Goal: Contribute content: Add original content to the website for others to see

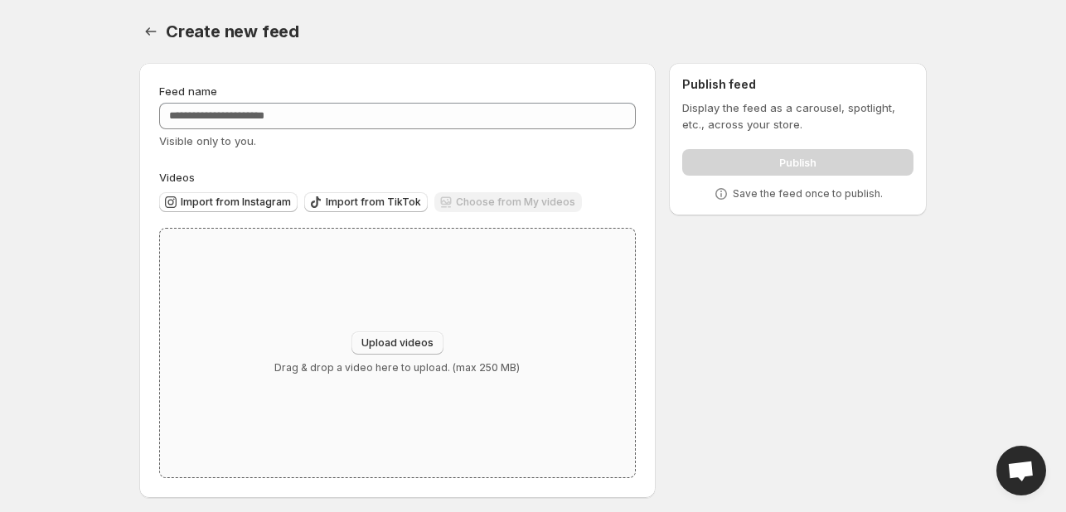
click at [391, 348] on span "Upload videos" at bounding box center [398, 343] width 72 height 13
type input "**********"
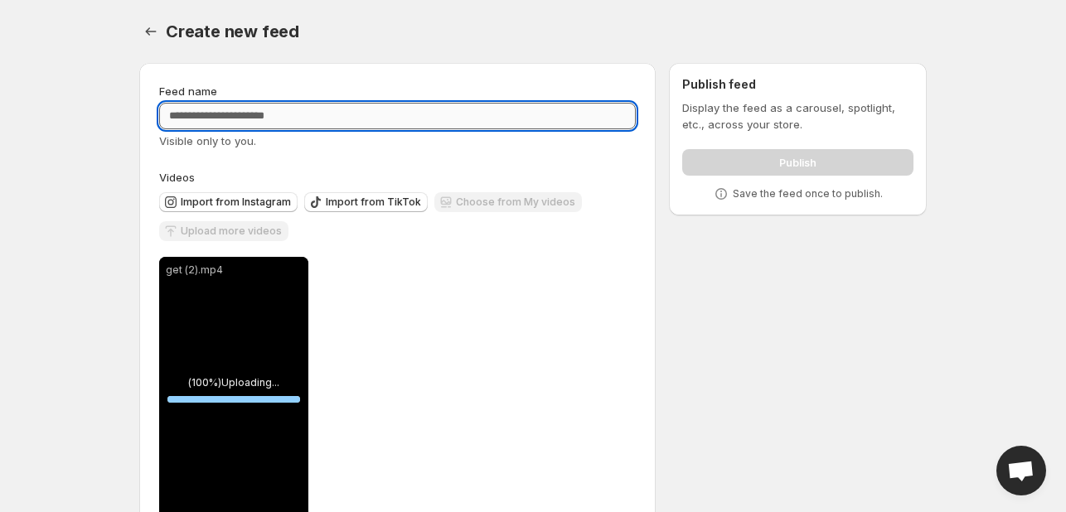
click at [202, 117] on input "Feed name" at bounding box center [397, 116] width 477 height 27
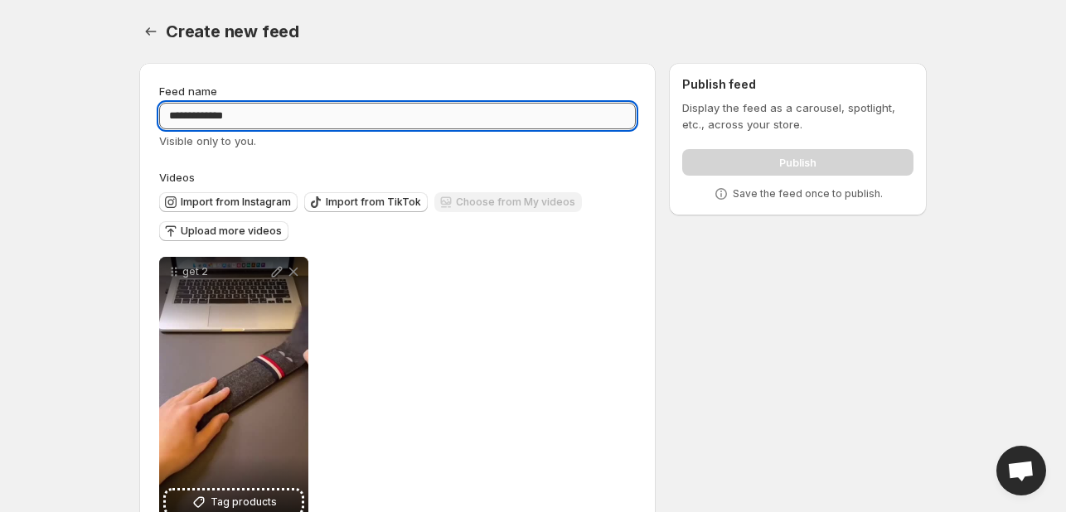
click at [206, 117] on input "**********" at bounding box center [397, 116] width 477 height 27
click at [238, 117] on input "**********" at bounding box center [397, 116] width 477 height 27
click at [171, 115] on input "**********" at bounding box center [397, 116] width 477 height 27
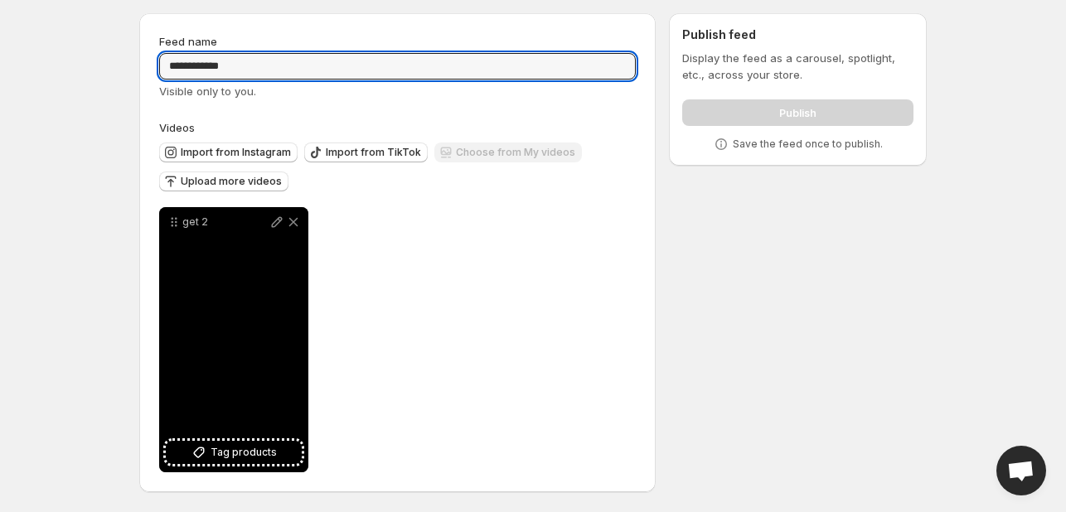
type input "**********"
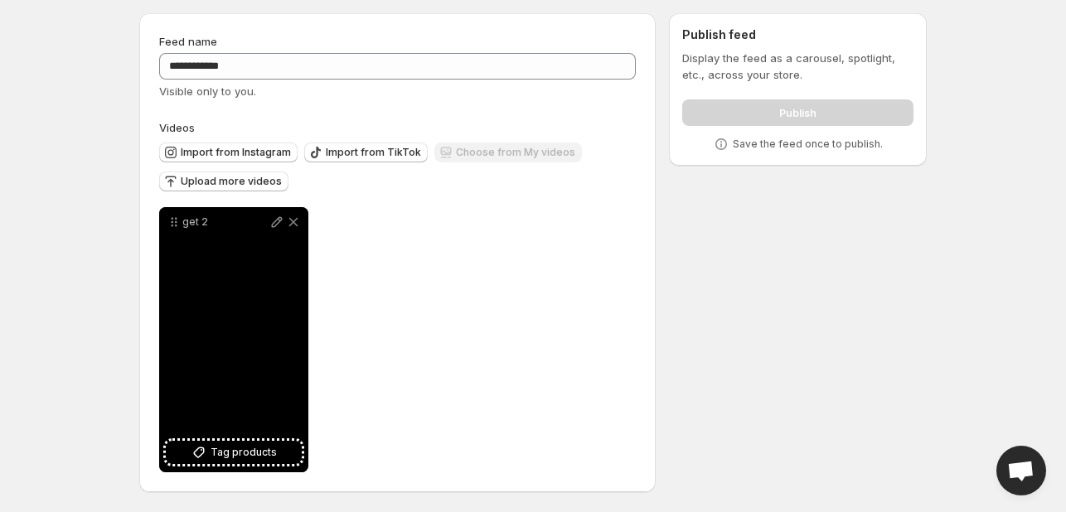
click at [249, 363] on div "get 2" at bounding box center [233, 339] width 149 height 265
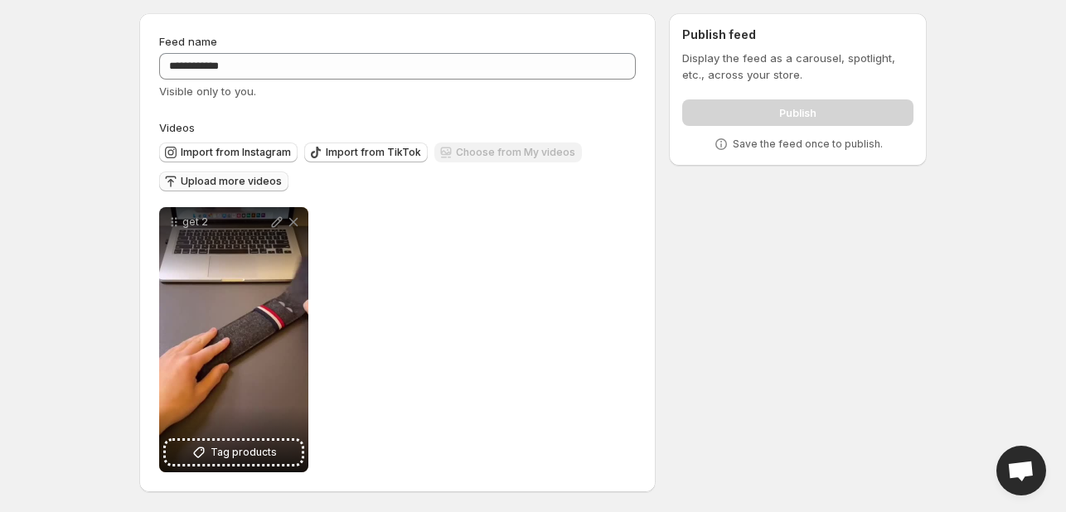
click at [174, 177] on icon "button" at bounding box center [171, 178] width 11 height 3
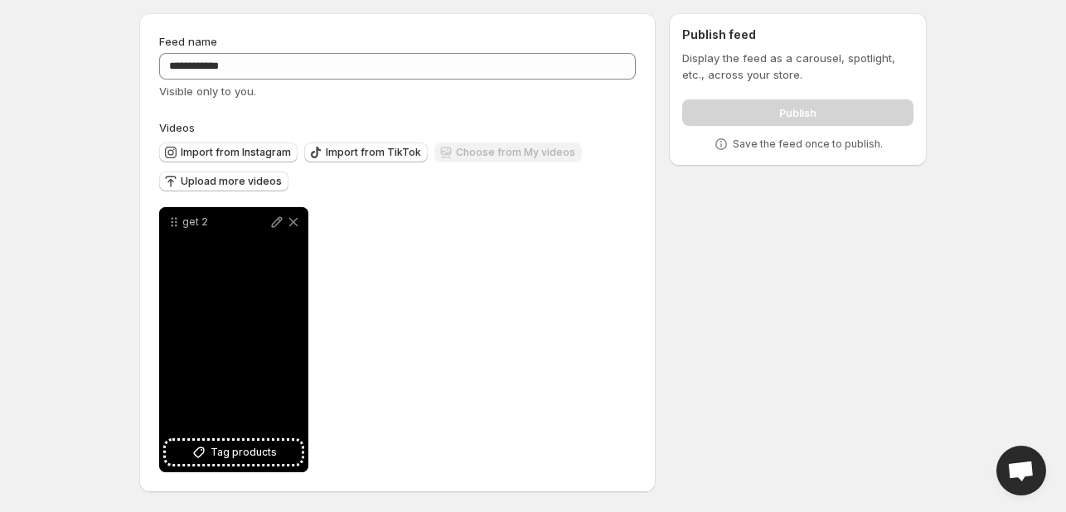
click at [229, 361] on div "get 2" at bounding box center [233, 339] width 149 height 265
drag, startPoint x: 281, startPoint y: 279, endPoint x: 189, endPoint y: 226, distance: 106.2
click at [189, 226] on div "get 2" at bounding box center [233, 339] width 149 height 265
click at [221, 319] on div "get 2" at bounding box center [233, 339] width 149 height 265
click at [239, 279] on div "get 2" at bounding box center [233, 339] width 149 height 265
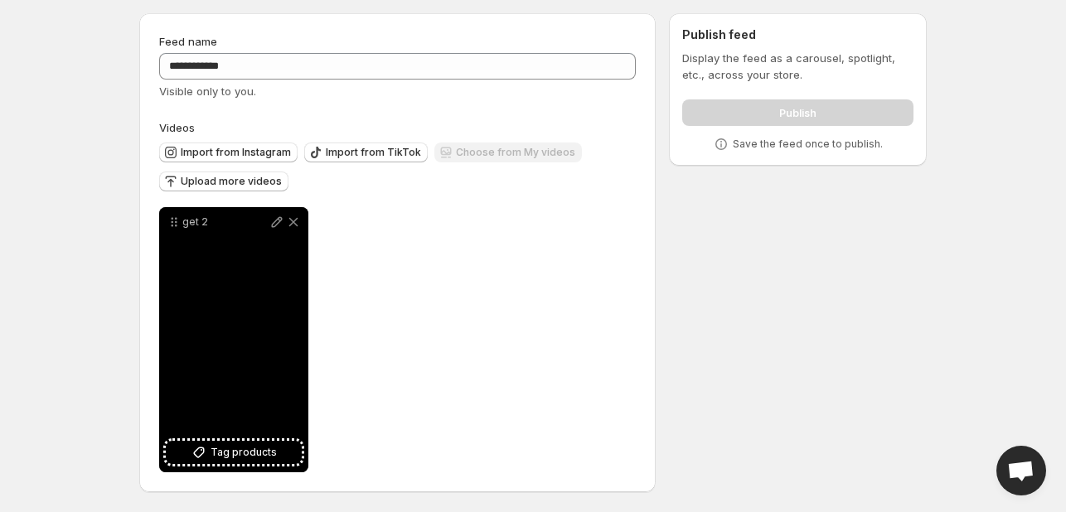
click at [239, 279] on div "get 2" at bounding box center [233, 339] width 149 height 265
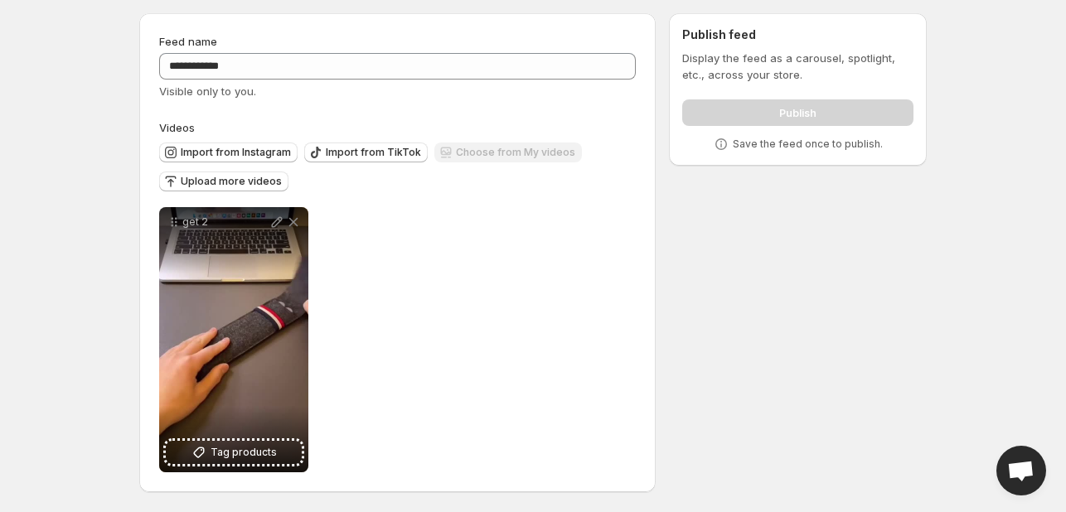
drag, startPoint x: 239, startPoint y: 279, endPoint x: 501, endPoint y: 505, distance: 346.3
click at [501, 505] on div at bounding box center [397, 503] width 517 height 20
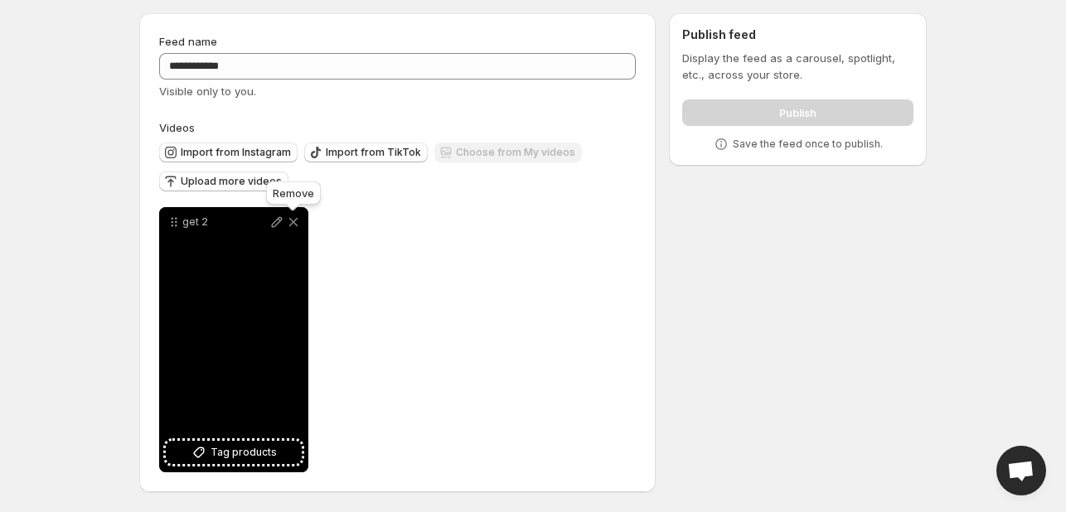
click at [291, 220] on icon at bounding box center [293, 222] width 9 height 9
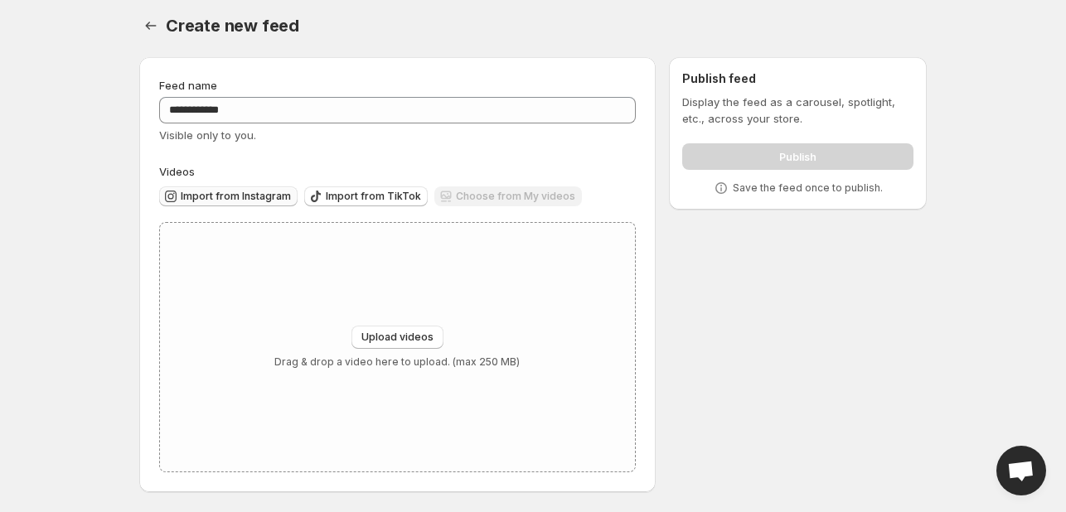
click at [208, 196] on span "Import from Instagram" at bounding box center [236, 196] width 110 height 13
click at [424, 321] on div "Upload videos Drag & drop a video here to upload. (max 250 MB)" at bounding box center [397, 347] width 475 height 249
type input "**********"
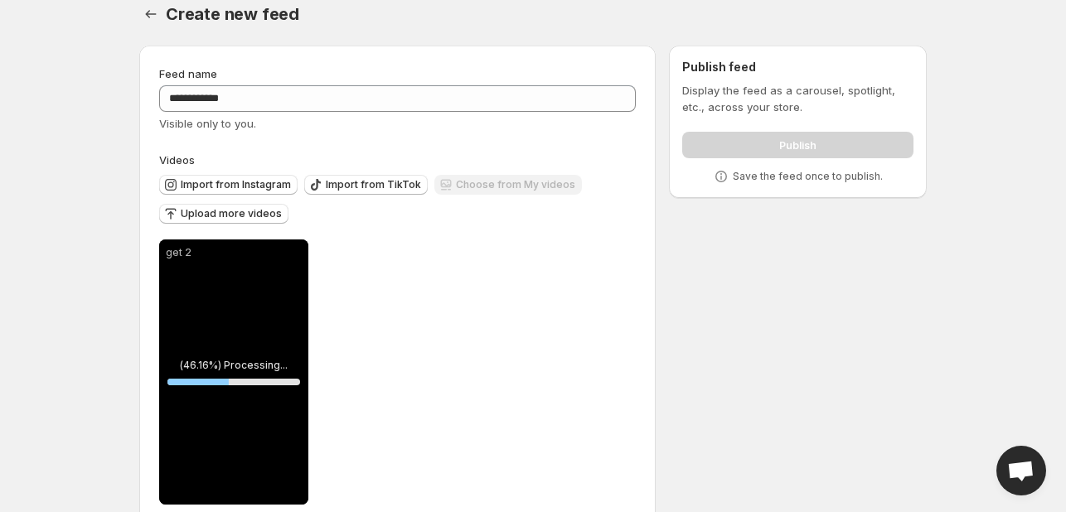
scroll to position [0, 0]
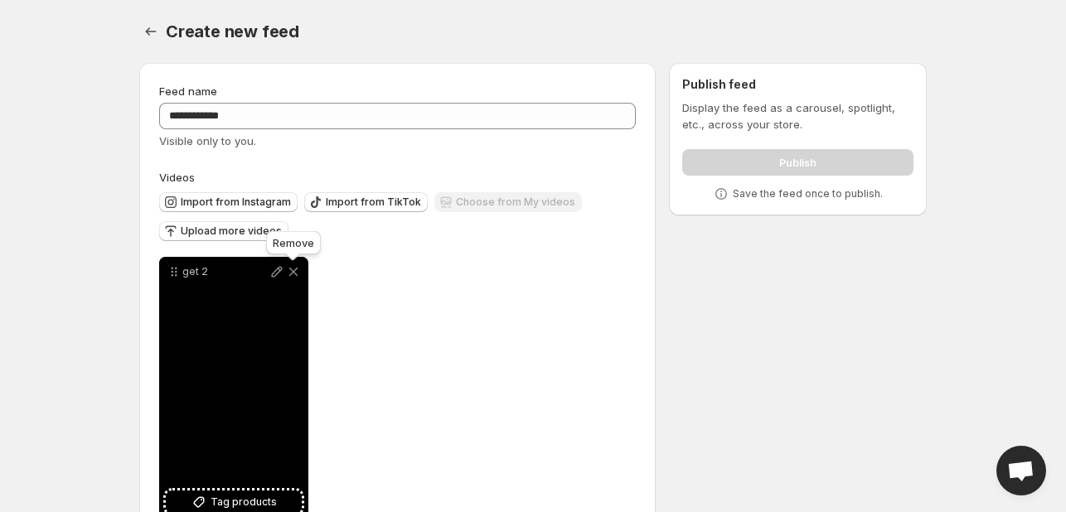
click at [295, 269] on icon at bounding box center [293, 272] width 17 height 17
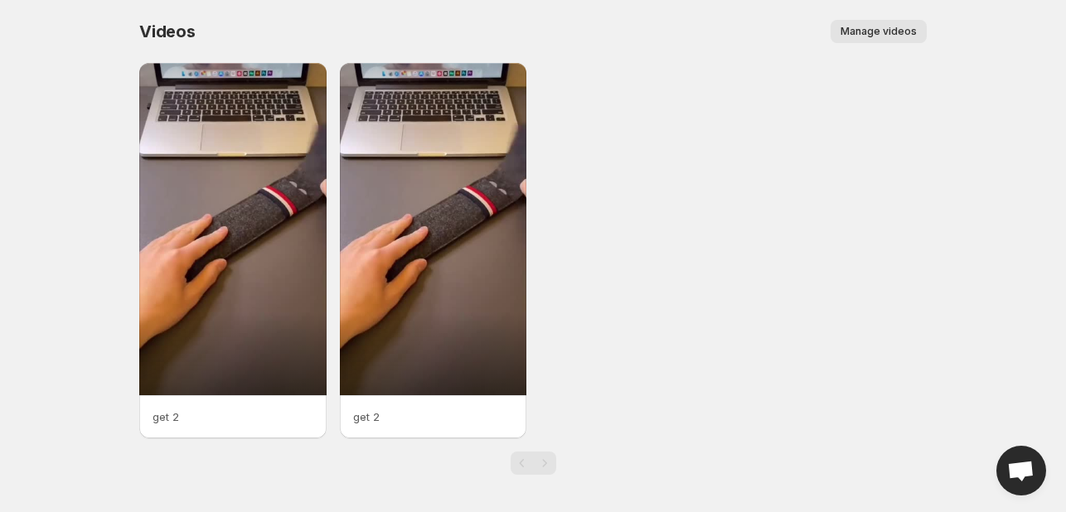
drag, startPoint x: 473, startPoint y: 173, endPoint x: 892, endPoint y: 102, distance: 424.8
click at [892, 102] on div "get 2 get 2" at bounding box center [533, 251] width 788 height 376
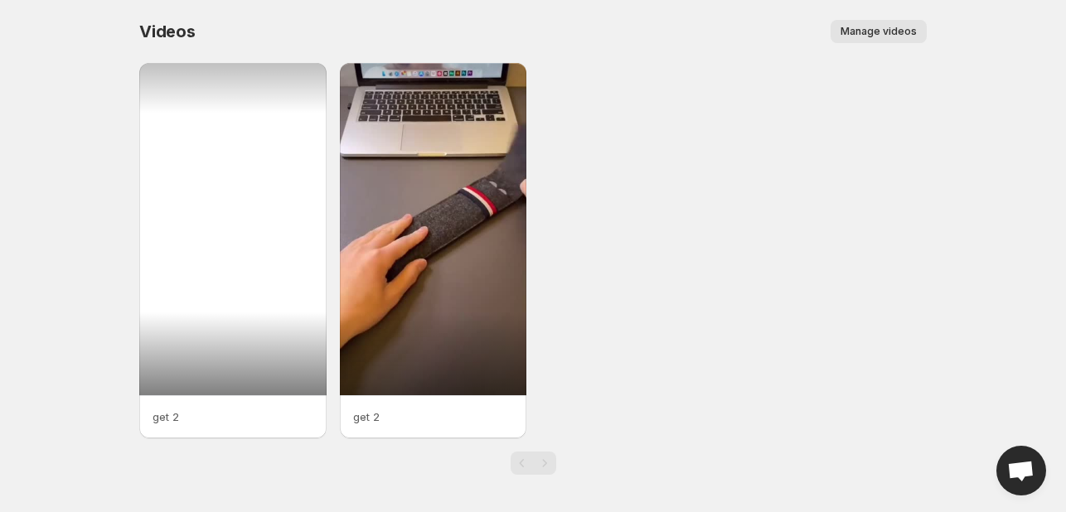
click at [259, 197] on div at bounding box center [232, 229] width 187 height 332
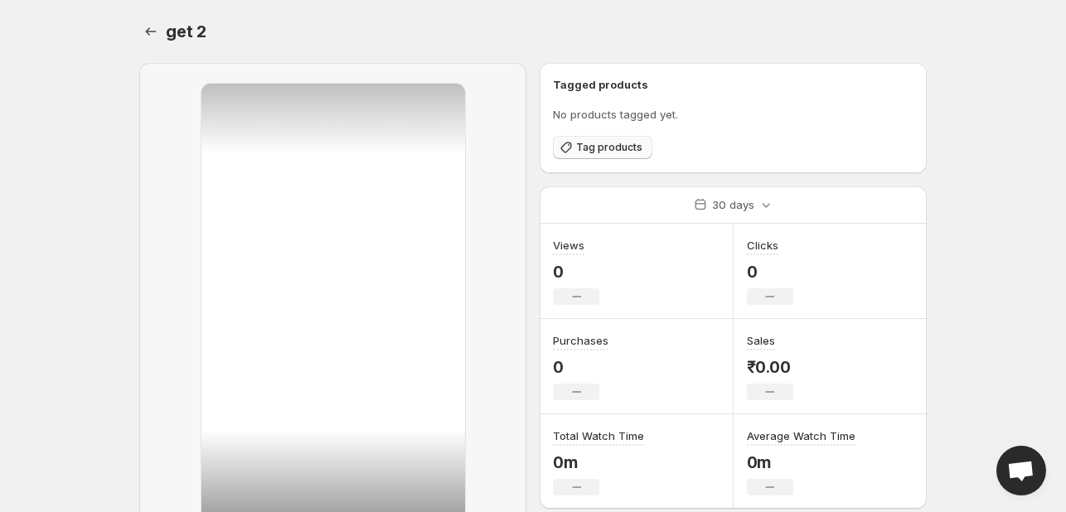
click at [572, 150] on icon "button" at bounding box center [566, 147] width 17 height 17
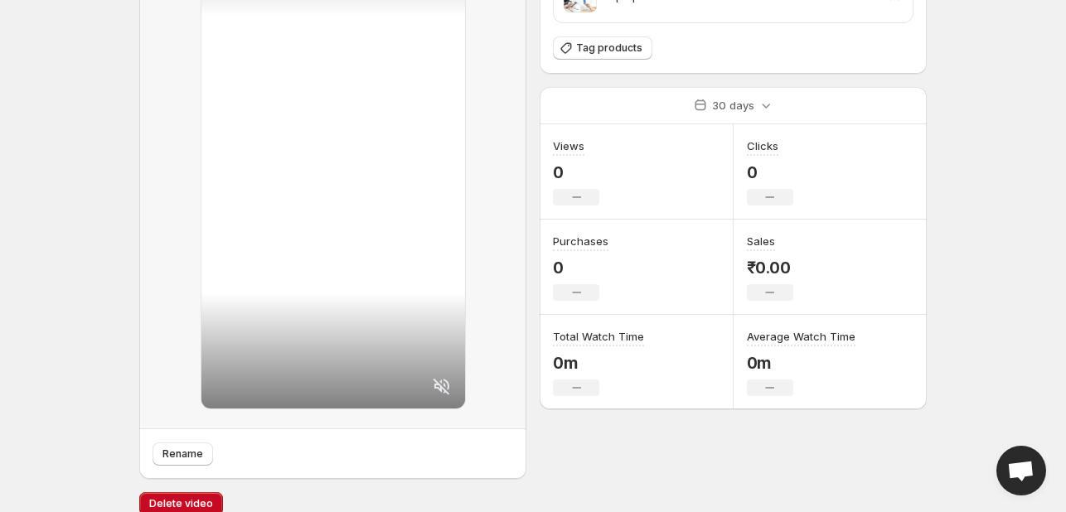
scroll to position [158, 0]
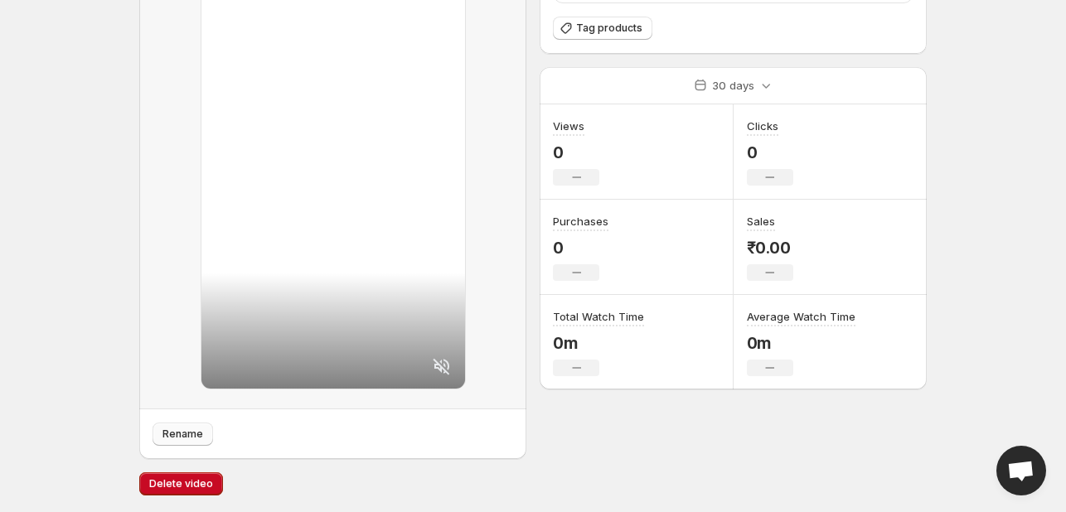
click at [192, 439] on span "Rename" at bounding box center [183, 434] width 41 height 13
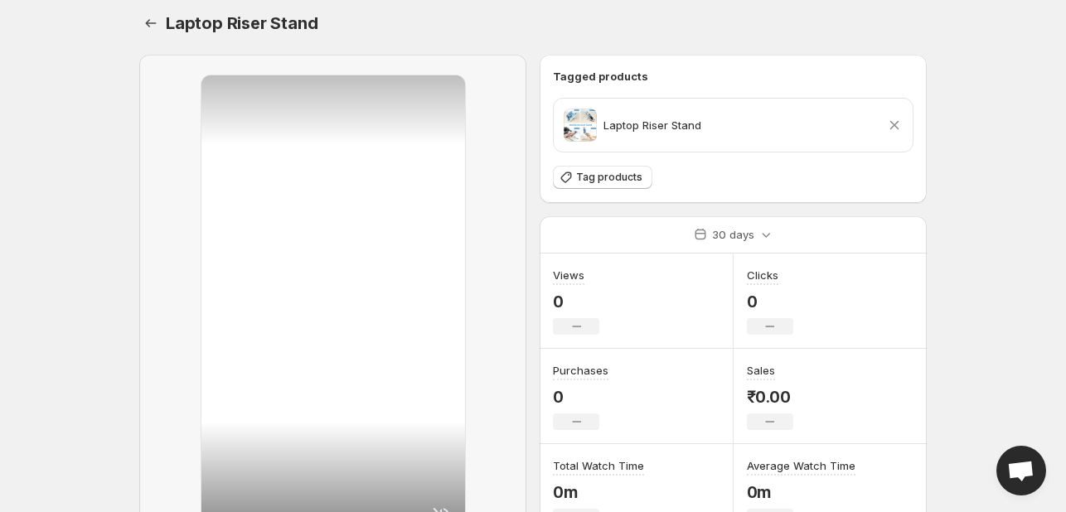
scroll to position [0, 0]
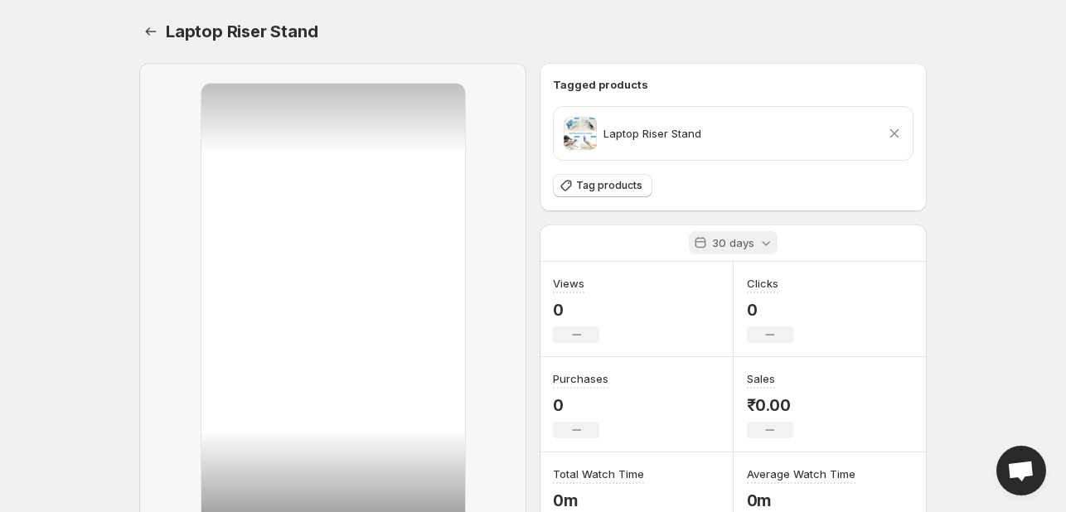
click at [769, 253] on div "30 days" at bounding box center [733, 242] width 89 height 23
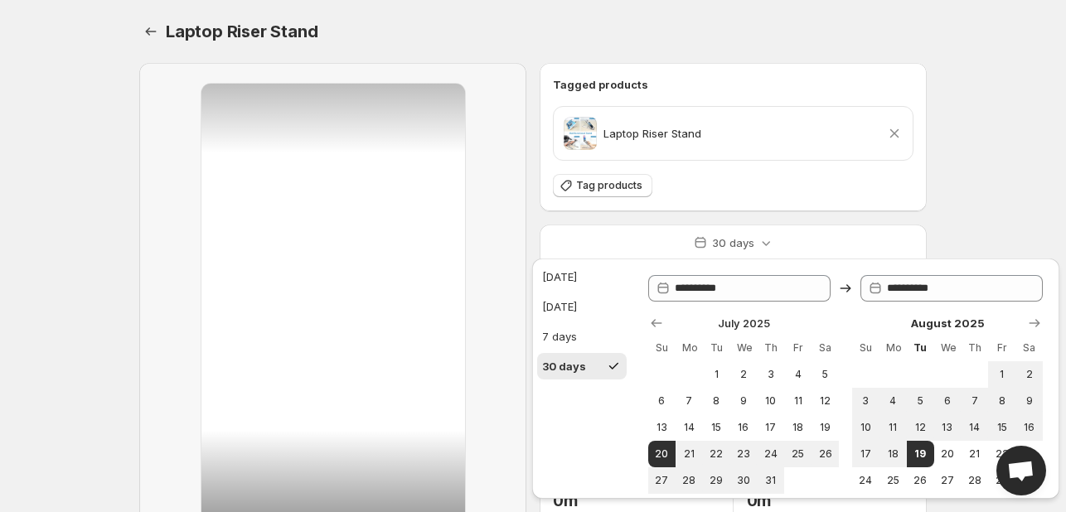
click at [1025, 143] on body "Home Feeds Videos Subscription Settings Laptop Riser Stand. This page is ready …" at bounding box center [533, 256] width 1066 height 512
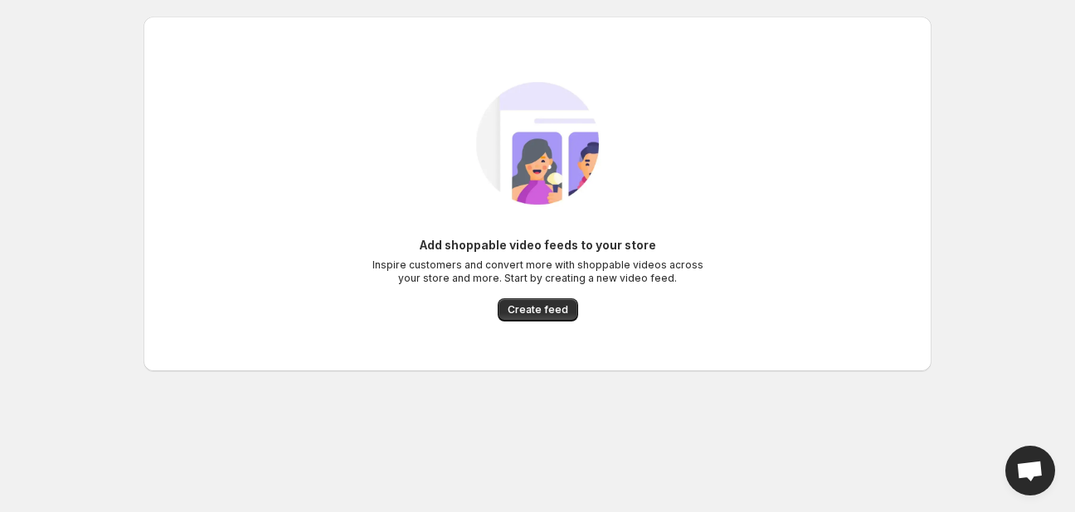
click at [1042, 253] on body "Home Feeds Videos Subscription Settings Add shoppable video feeds to your store…" at bounding box center [537, 256] width 1075 height 512
click at [686, 100] on div "Add shoppable video feeds to your store Inspire customers and convert more with…" at bounding box center [537, 194] width 761 height 289
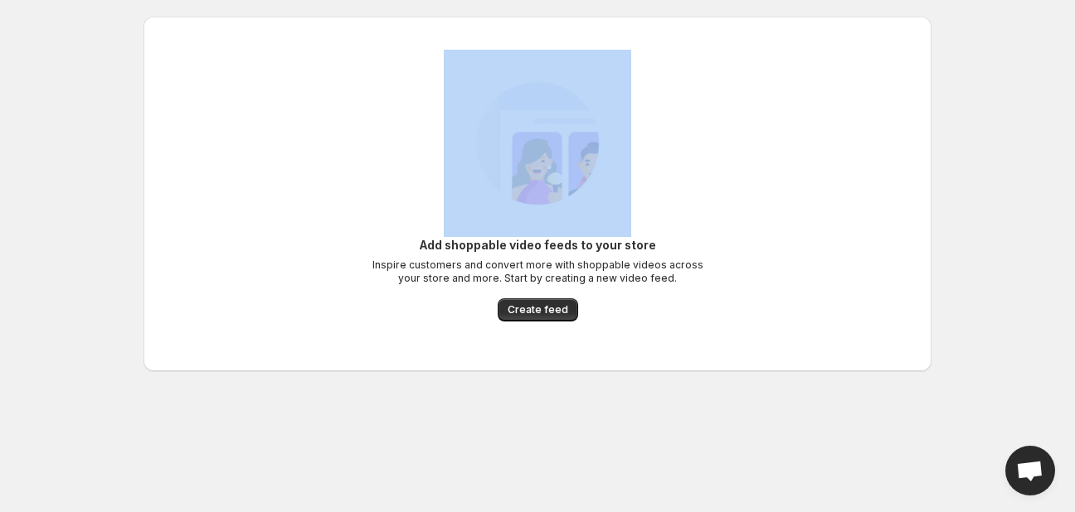
click at [686, 100] on div "Add shoppable video feeds to your store Inspire customers and convert more with…" at bounding box center [537, 194] width 761 height 289
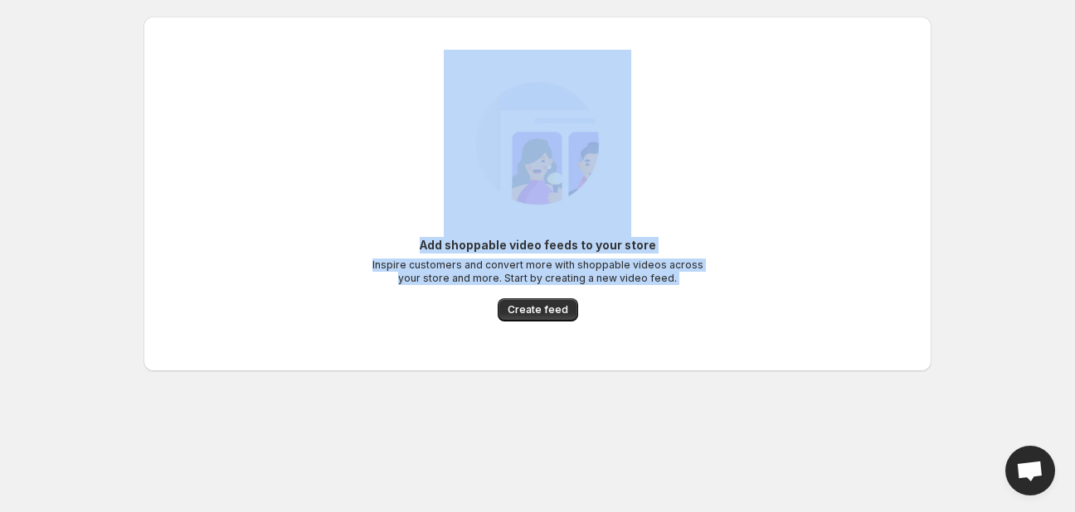
drag, startPoint x: 686, startPoint y: 100, endPoint x: -13, endPoint y: 87, distance: 699.1
click at [0, 87] on html "Home Feeds Videos Subscription Settings Add shoppable video feeds to your store…" at bounding box center [537, 256] width 1075 height 512
